Goal: Check status

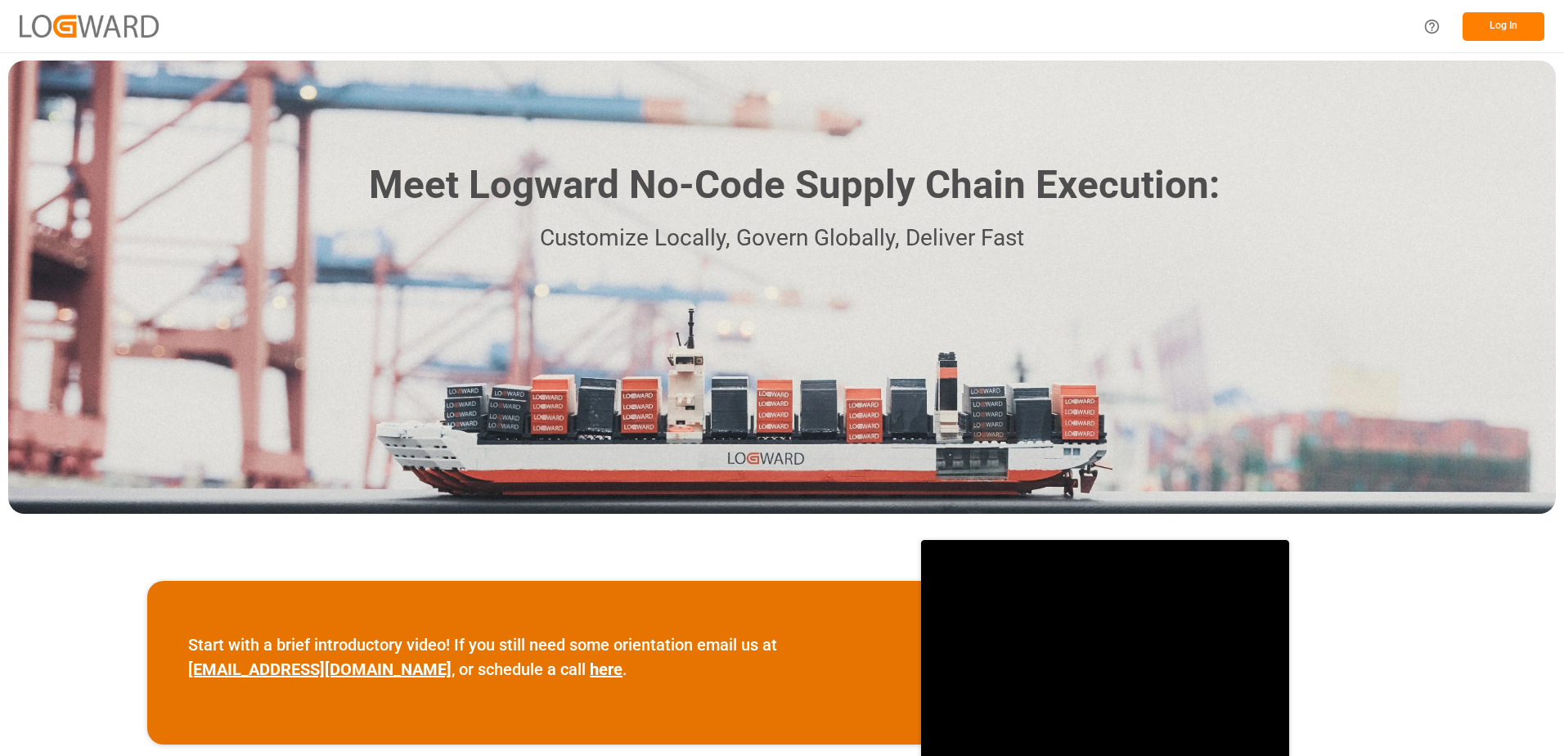
click at [1497, 20] on button "Log In" at bounding box center [1504, 26] width 82 height 29
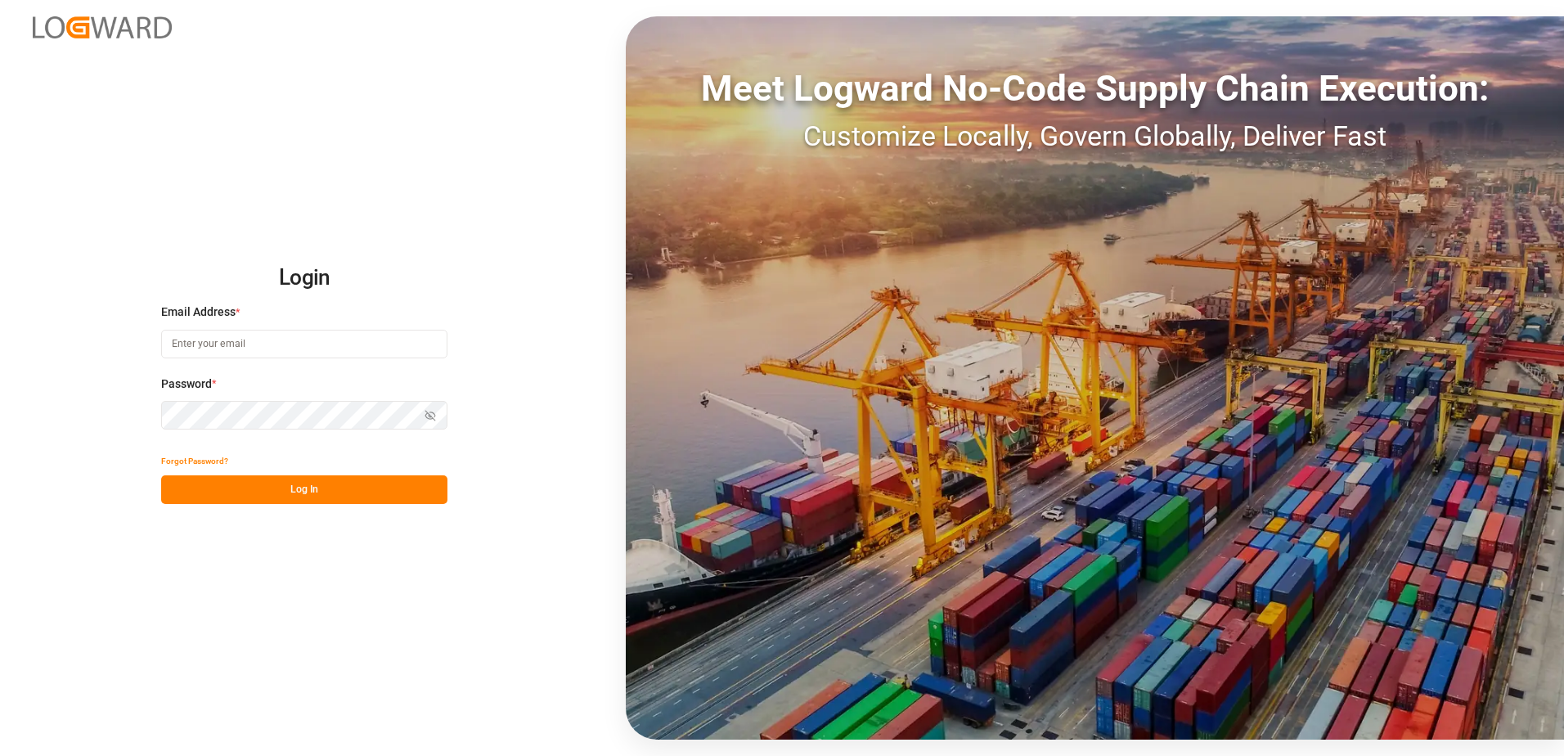
type input "[EMAIL_ADDRESS][DOMAIN_NAME]"
click at [317, 483] on button "Log In" at bounding box center [304, 489] width 286 height 29
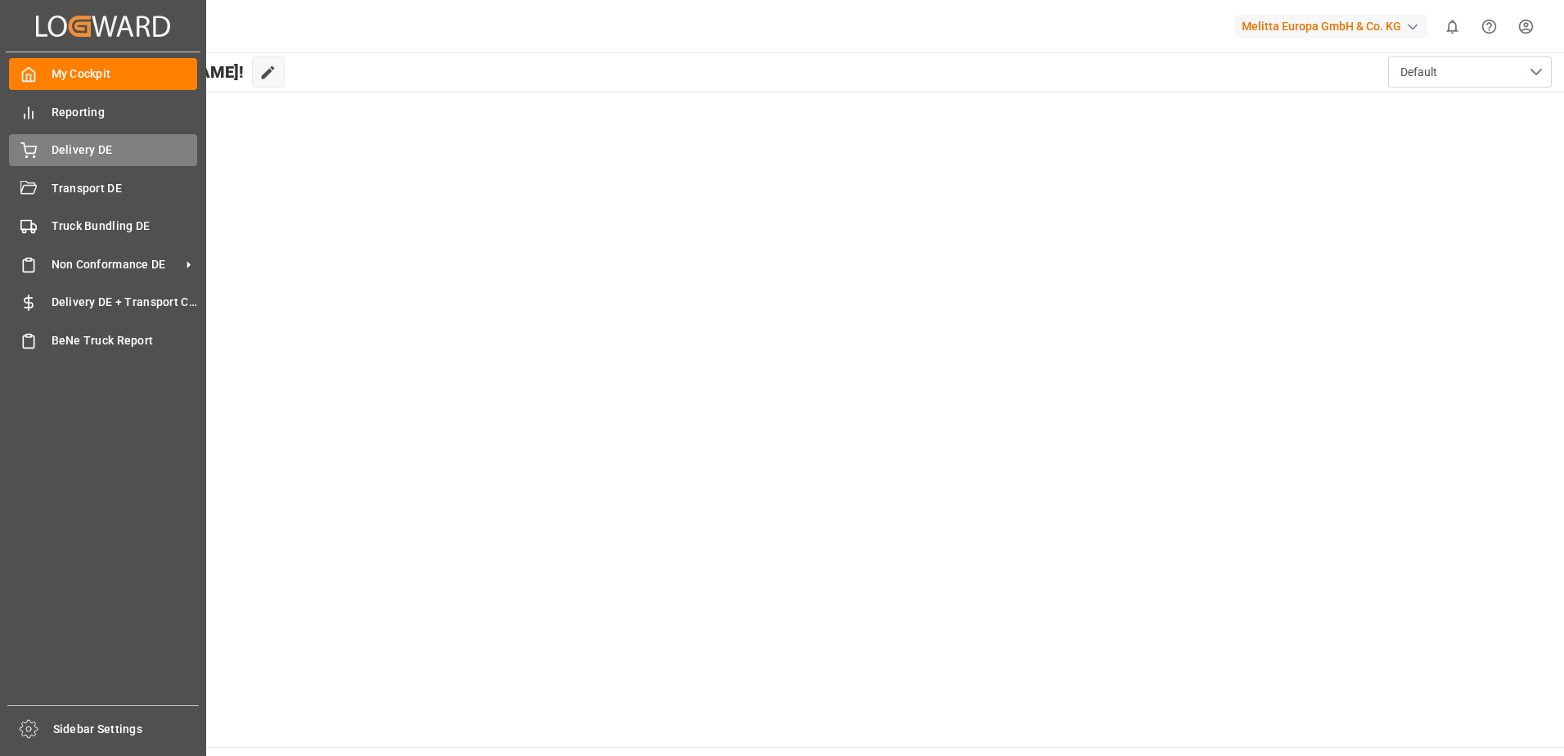
click at [34, 151] on icon at bounding box center [28, 150] width 16 height 16
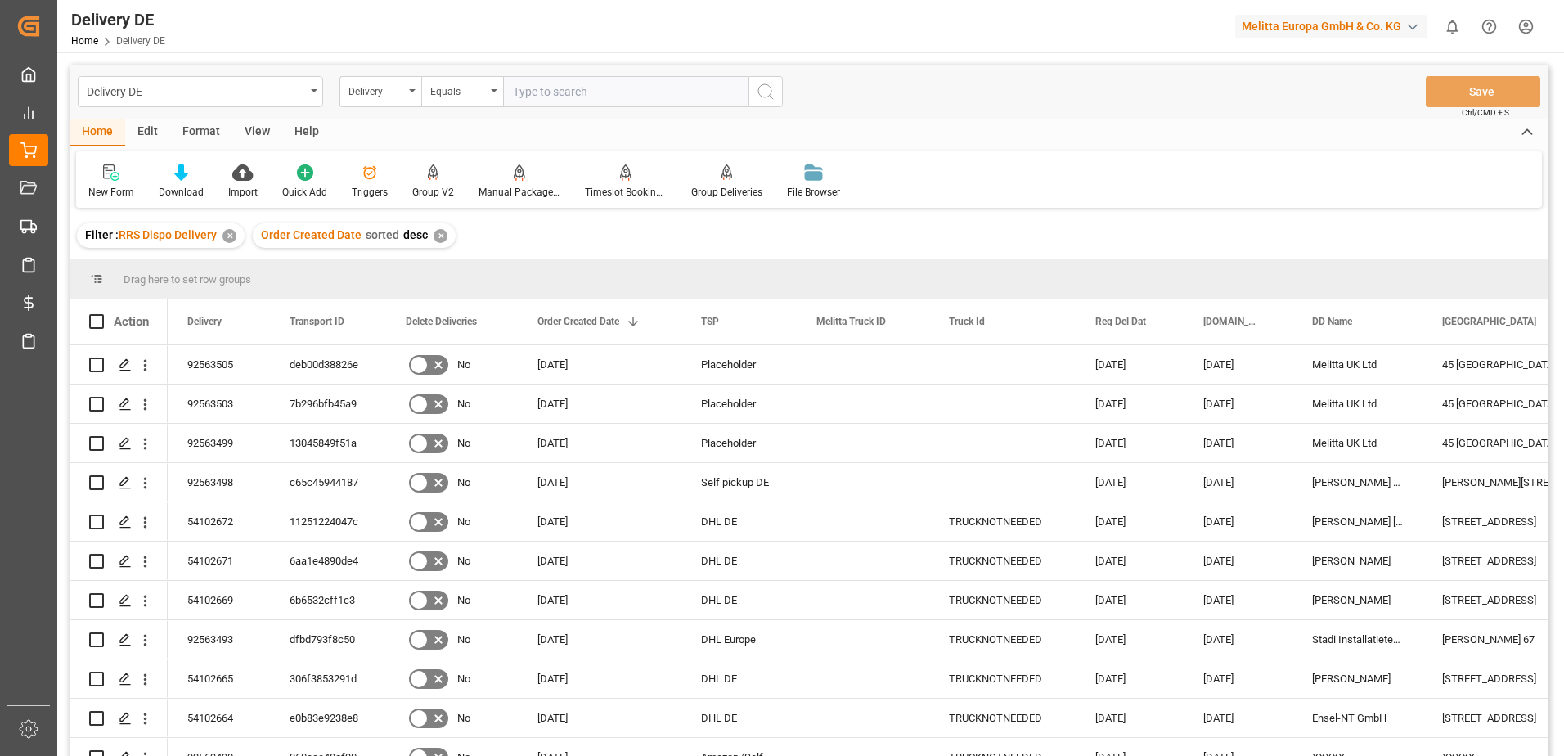
click at [562, 94] on input "text" at bounding box center [625, 91] width 245 height 31
type input "92562092"
click at [762, 96] on icon "search button" at bounding box center [766, 92] width 20 height 20
